Goal: Navigation & Orientation: Find specific page/section

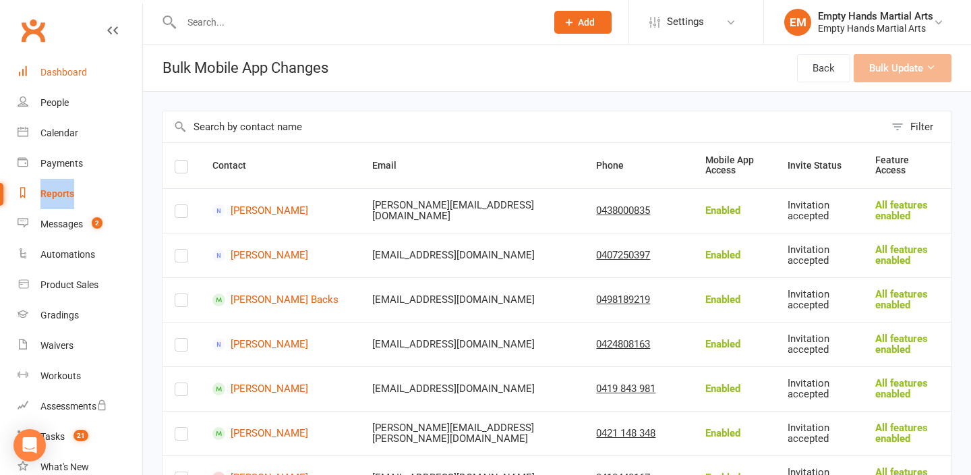
click at [63, 72] on div "Dashboard" at bounding box center [63, 72] width 47 height 11
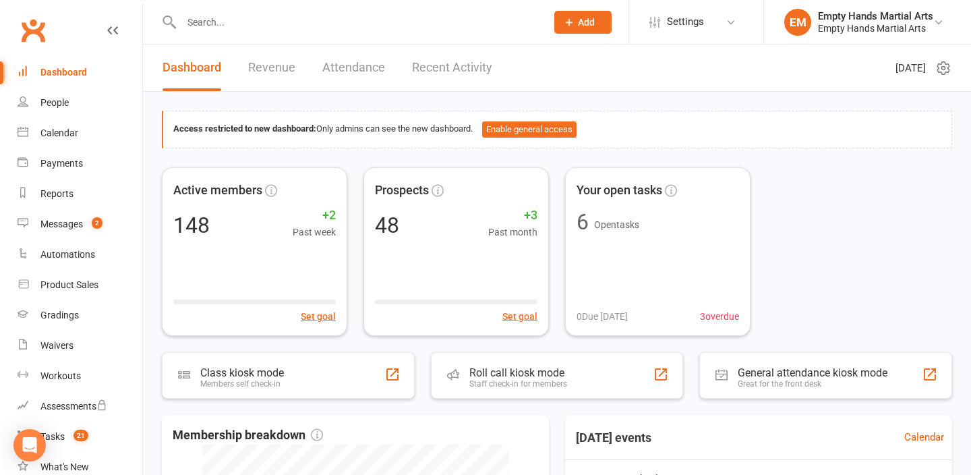
click at [284, 28] on input "text" at bounding box center [356, 22] width 359 height 19
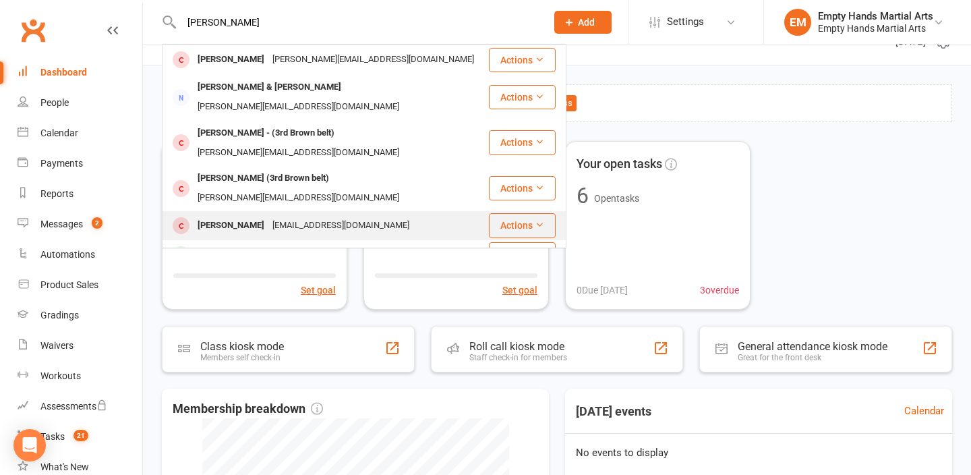
scroll to position [48, 0]
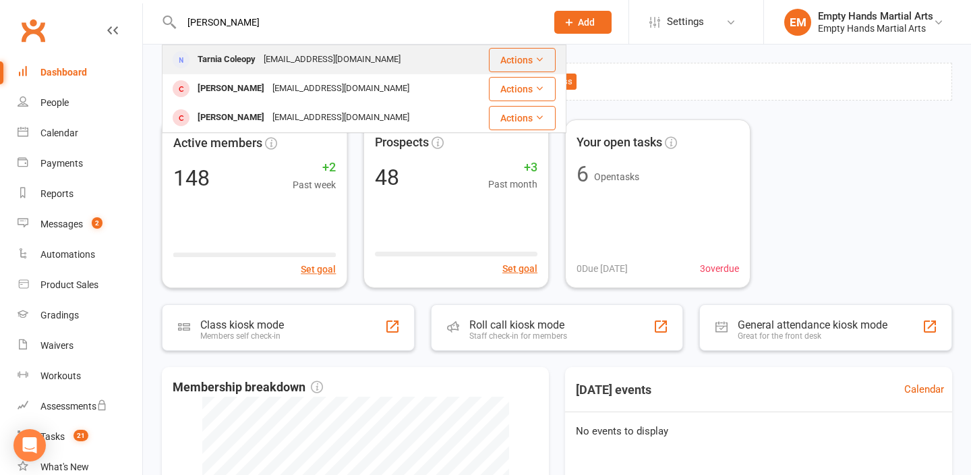
type input "[PERSON_NAME]"
click at [207, 59] on div "Tarnia Coleopy" at bounding box center [226, 60] width 66 height 20
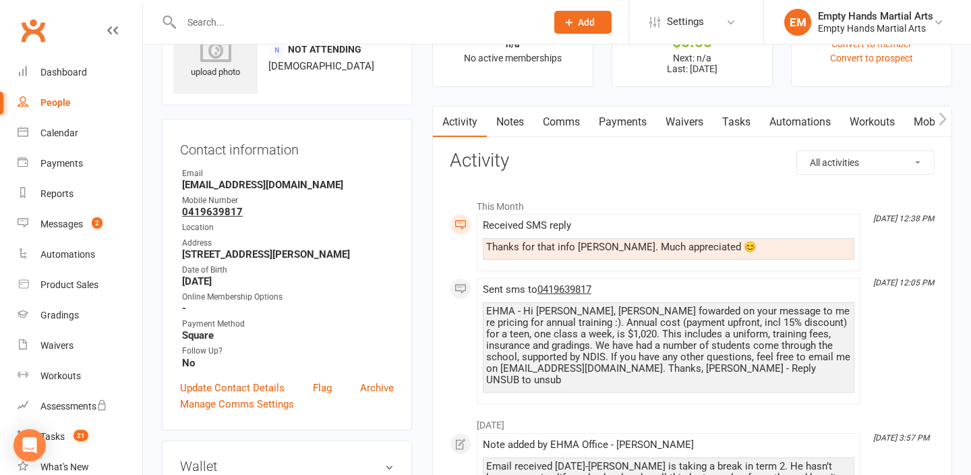
scroll to position [92, 0]
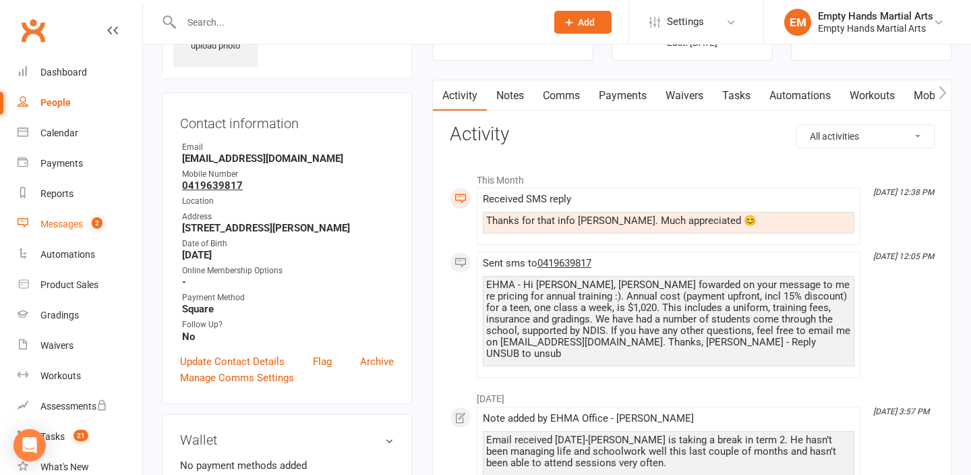
click at [56, 229] on div "Messages" at bounding box center [61, 223] width 42 height 11
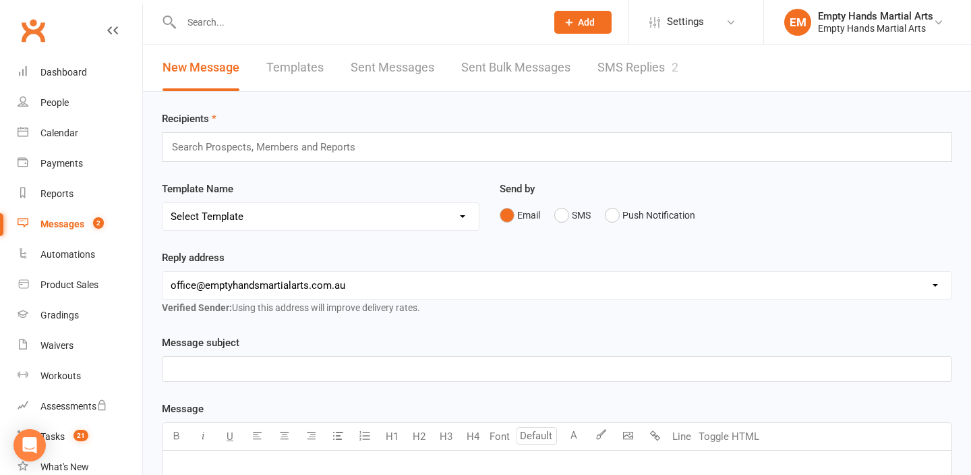
click at [616, 69] on link "SMS Replies 2" at bounding box center [637, 67] width 81 height 47
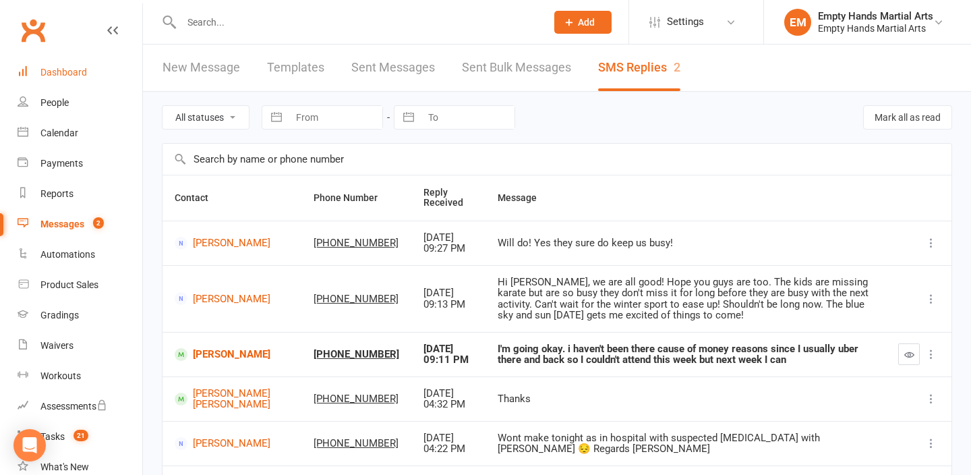
click at [77, 75] on div "Dashboard" at bounding box center [63, 72] width 47 height 11
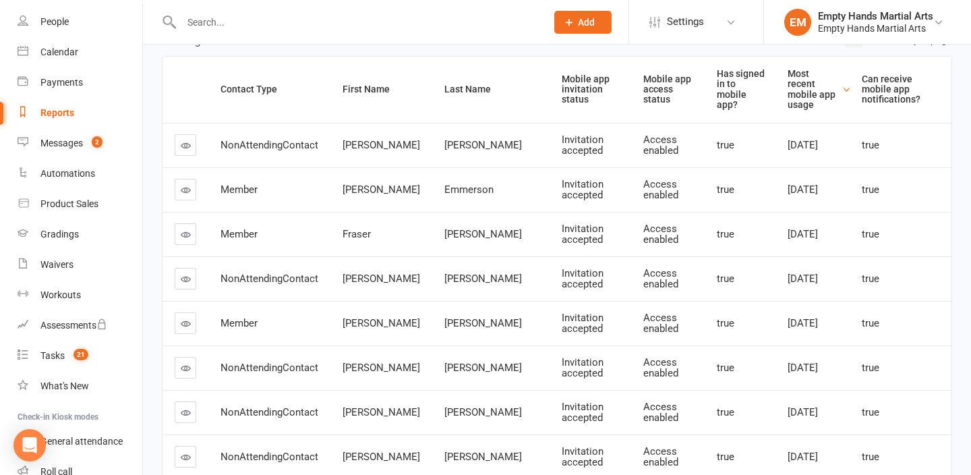
scroll to position [171, 0]
